Goal: Find specific page/section: Find specific page/section

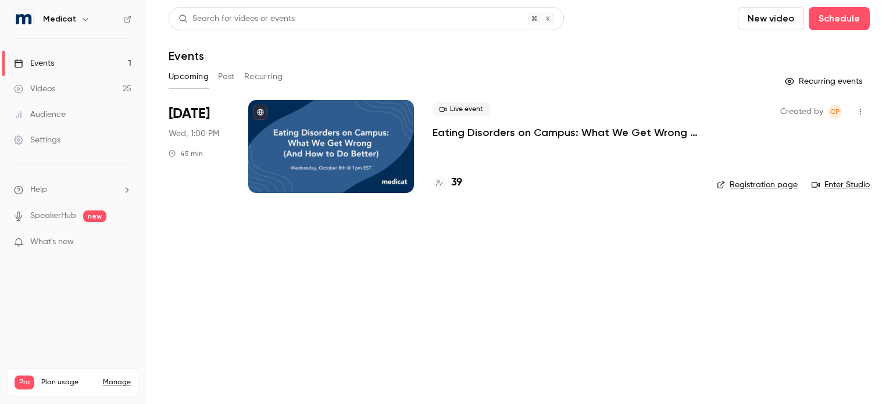
click at [458, 186] on h4 "39" at bounding box center [456, 183] width 11 height 16
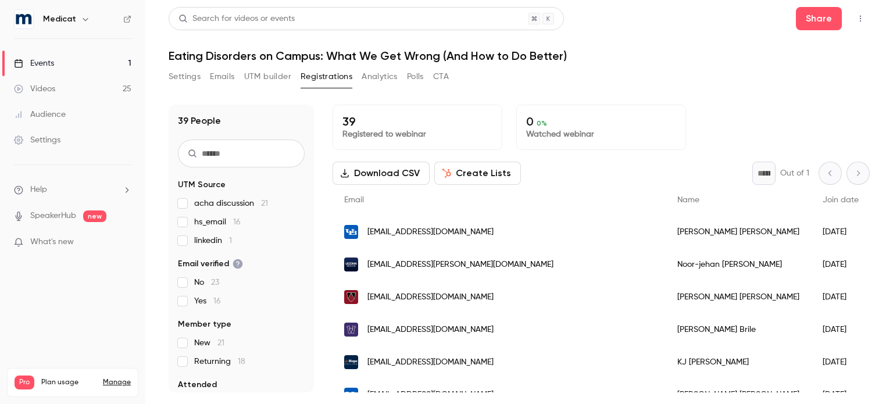
click at [208, 244] on span "linkedin 1" at bounding box center [213, 241] width 38 height 12
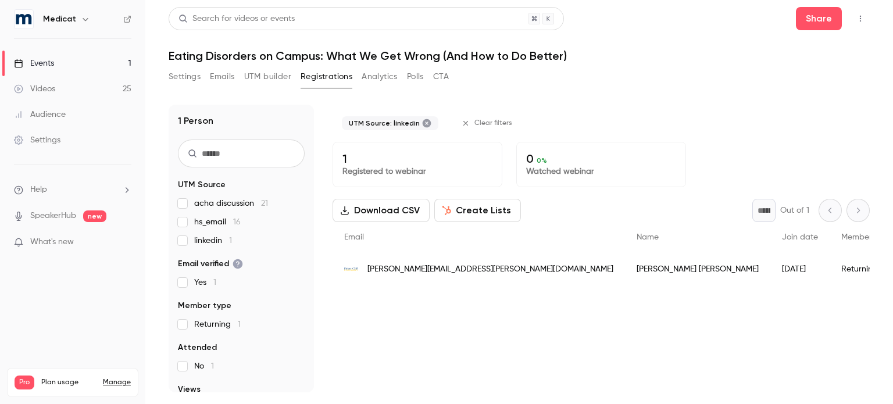
click at [208, 244] on span "linkedin 1" at bounding box center [213, 241] width 38 height 12
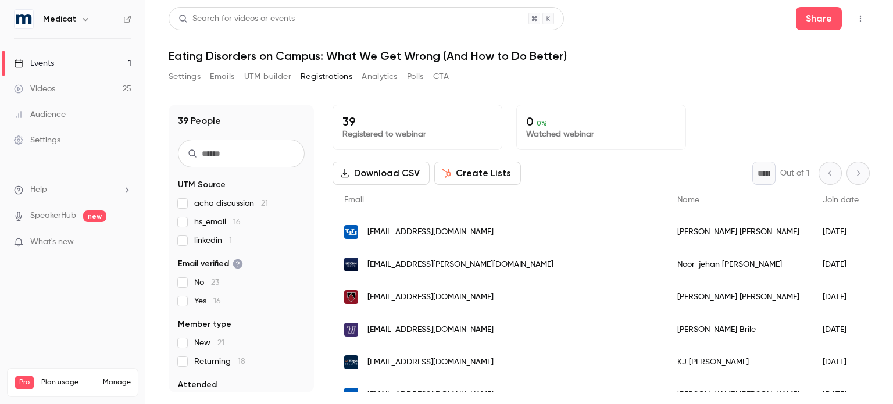
click at [215, 205] on span "acha discussion 21" at bounding box center [231, 204] width 74 height 12
